Goal: Information Seeking & Learning: Learn about a topic

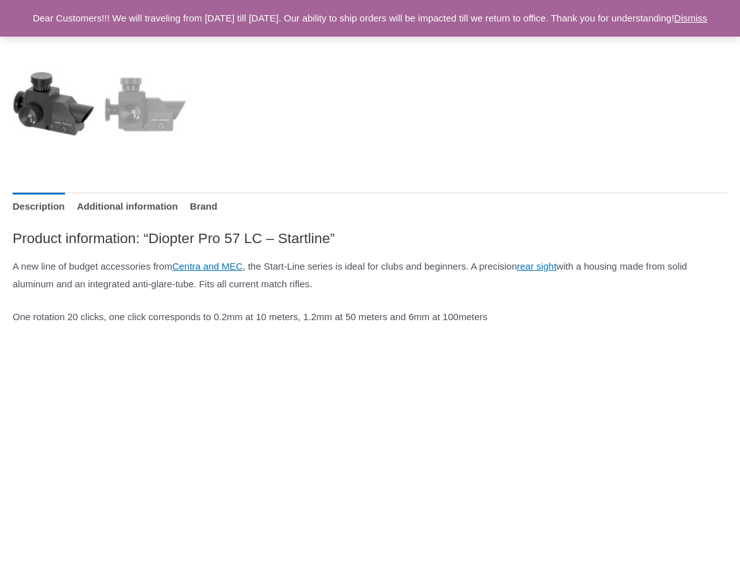
scroll to position [505, 0]
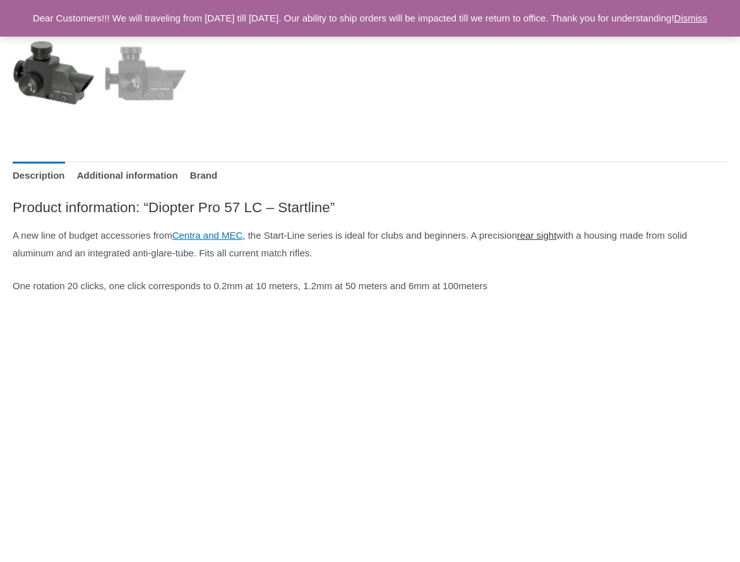
click at [557, 237] on link "rear sight" at bounding box center [537, 235] width 40 height 11
click at [557, 235] on link "rear sight" at bounding box center [537, 235] width 40 height 11
click at [200, 237] on link "Centra and MEC" at bounding box center [207, 235] width 71 height 11
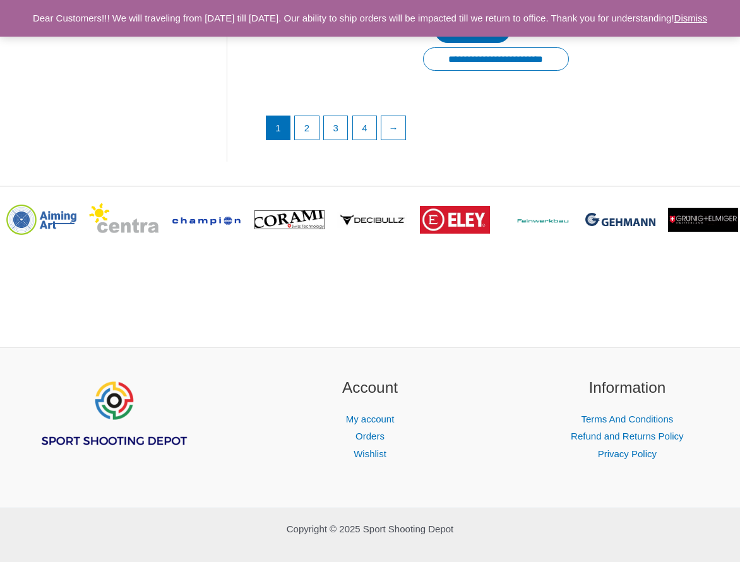
scroll to position [1578, 0]
